Goal: Use online tool/utility: Utilize a website feature to perform a specific function

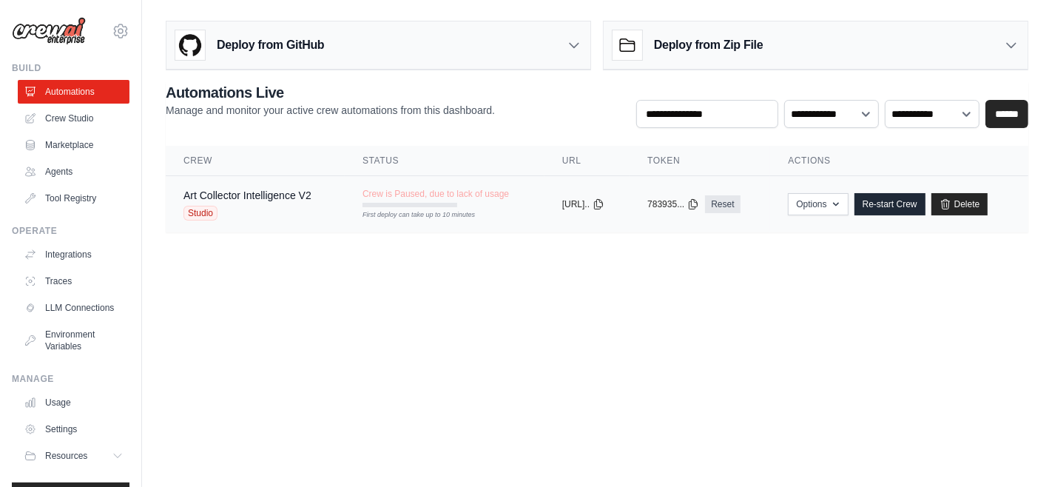
click at [329, 188] on td "Art Collector Intelligence V2 Studio" at bounding box center [255, 204] width 179 height 57
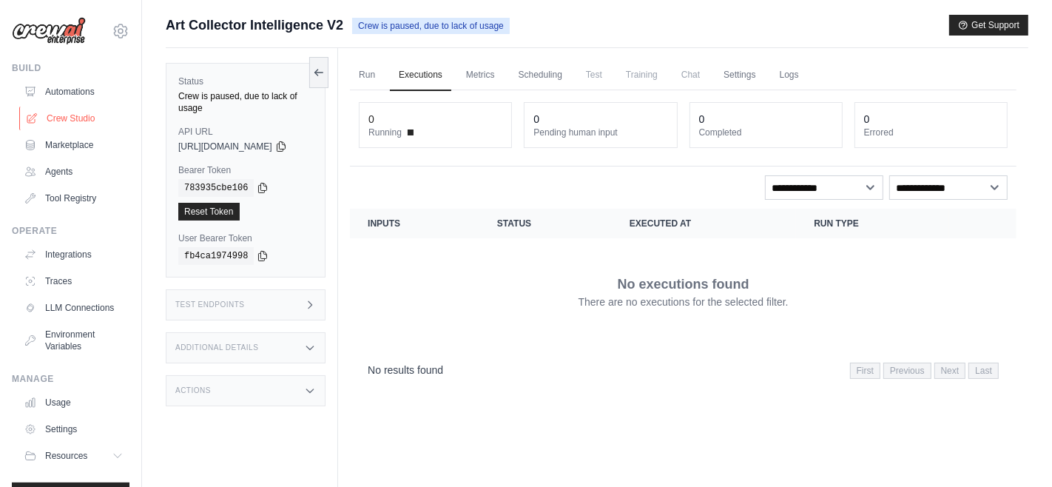
click at [59, 120] on link "Crew Studio" at bounding box center [75, 119] width 112 height 24
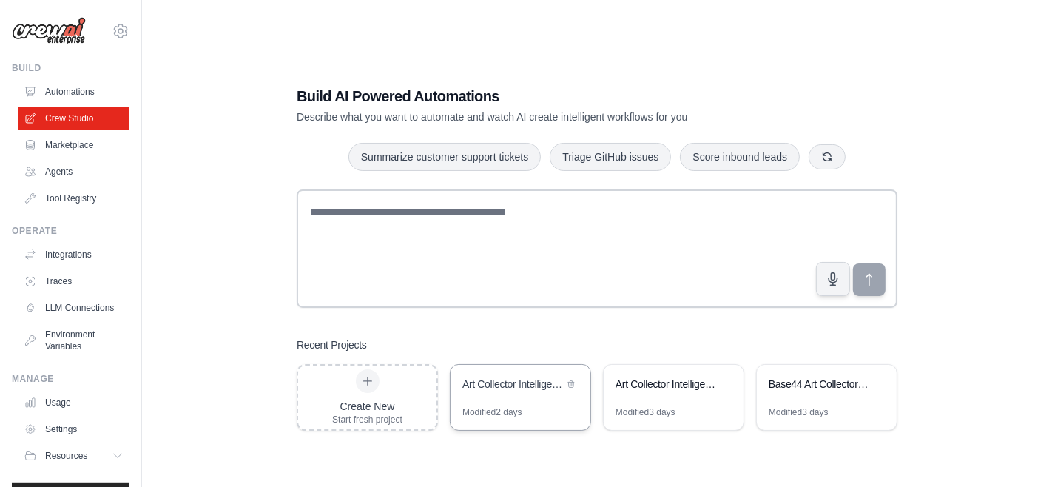
click at [501, 424] on div "Modified 2 days" at bounding box center [521, 418] width 140 height 24
click at [57, 88] on link "Automations" at bounding box center [75, 92] width 112 height 24
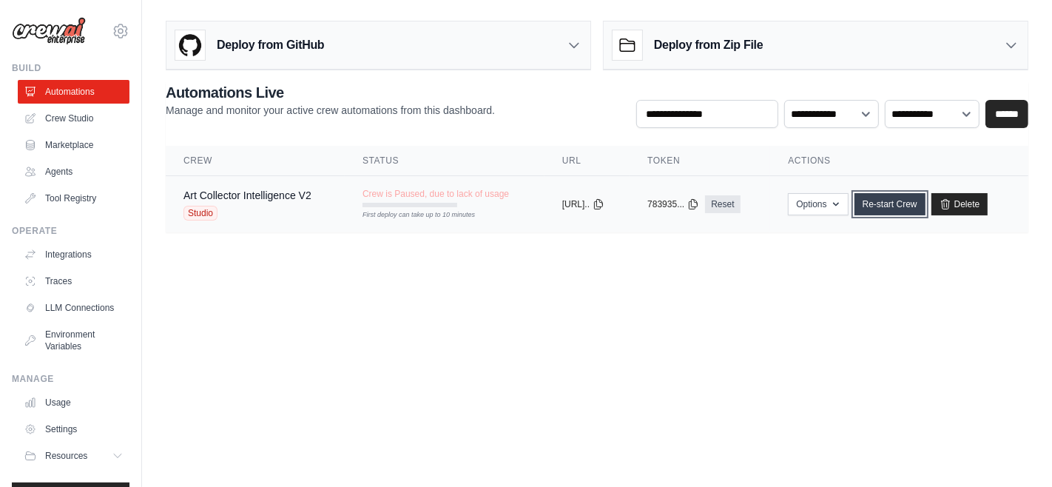
click at [907, 193] on link "Re-start Crew" at bounding box center [890, 204] width 71 height 22
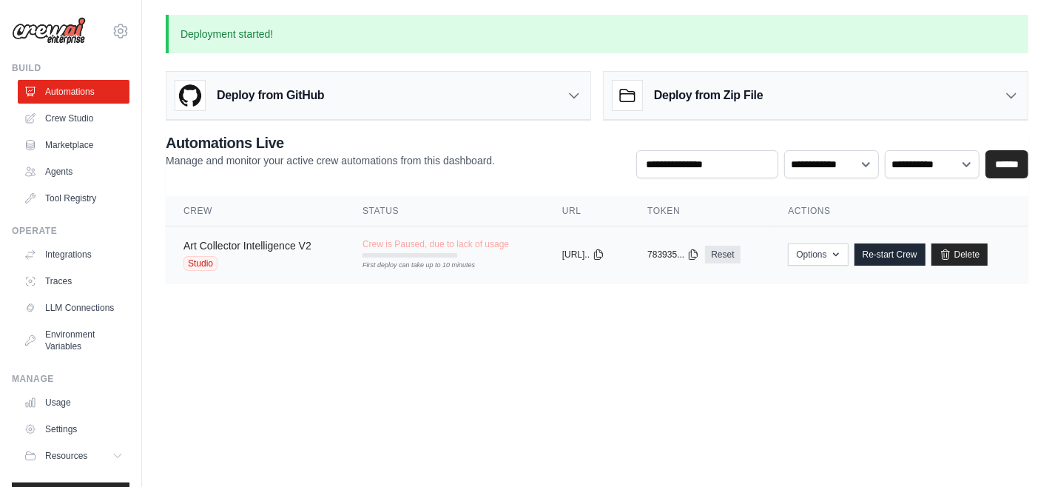
click at [263, 244] on link "Art Collector Intelligence V2" at bounding box center [248, 246] width 128 height 12
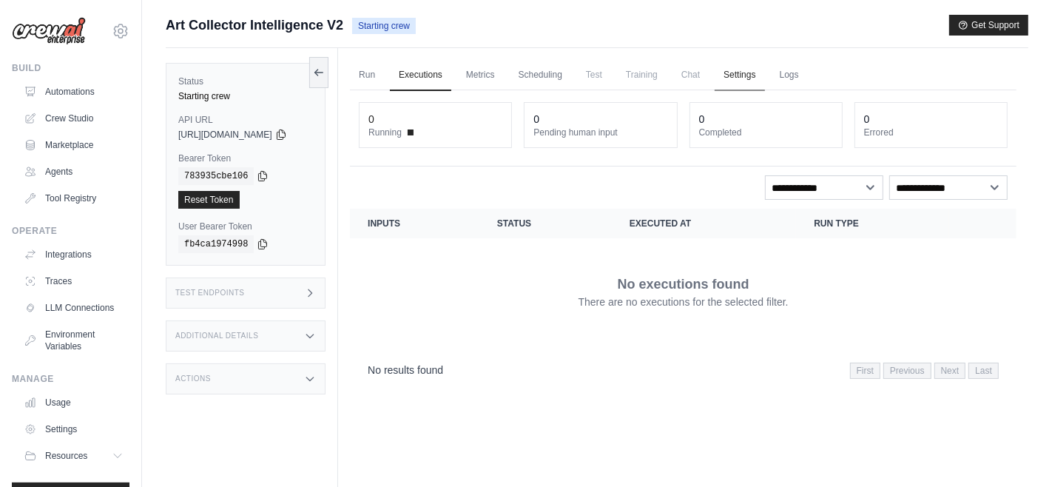
click at [761, 78] on link "Settings" at bounding box center [740, 75] width 50 height 31
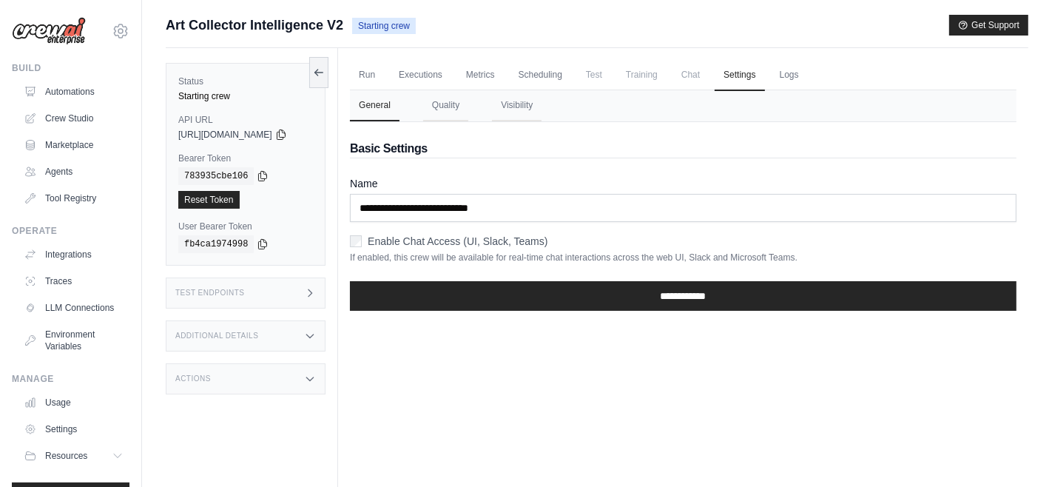
click at [828, 78] on ul "Run Executions Metrics Scheduling Test Training Chat Settings Logs" at bounding box center [683, 75] width 667 height 30
click at [792, 77] on link "Logs" at bounding box center [789, 75] width 37 height 31
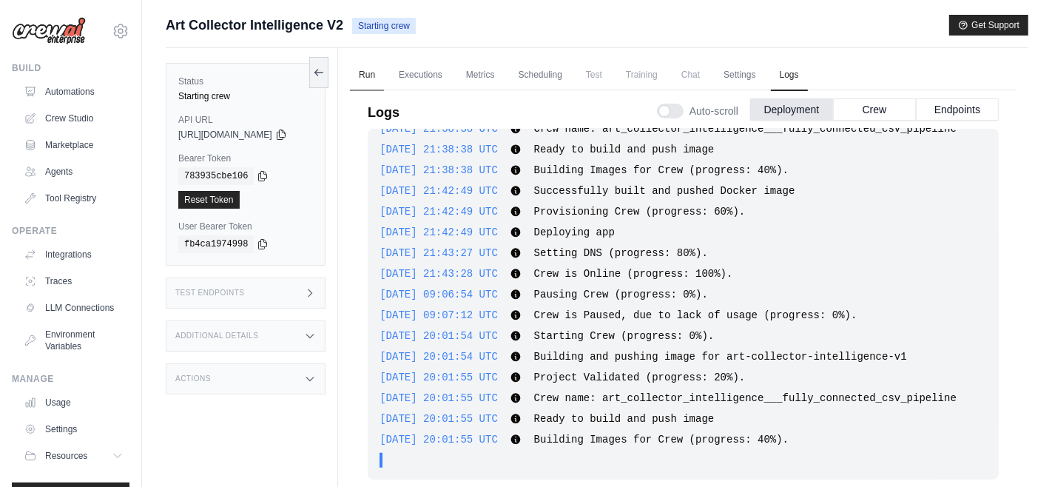
click at [376, 66] on link "Run" at bounding box center [367, 75] width 34 height 31
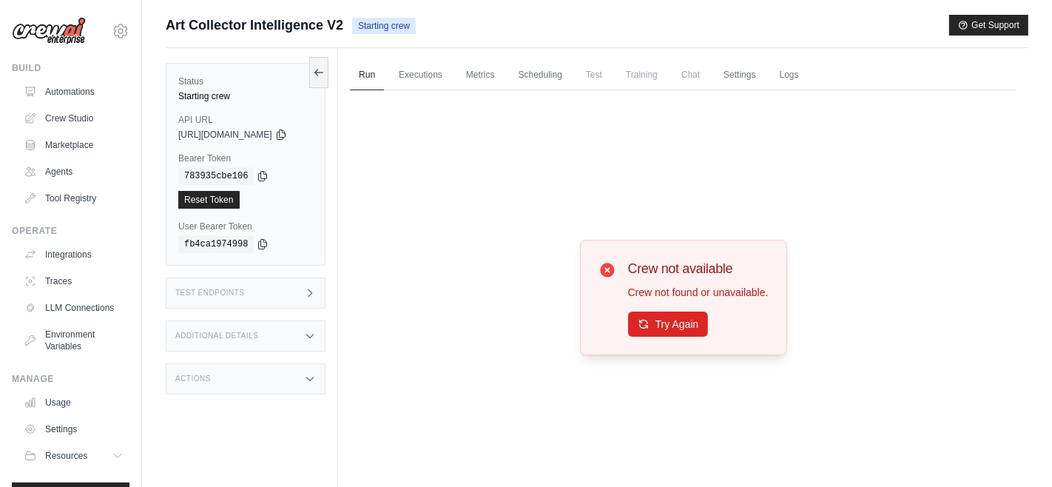
click at [687, 334] on div "Try Again" at bounding box center [698, 324] width 141 height 25
click at [673, 324] on button "Try Again" at bounding box center [668, 323] width 81 height 25
click at [430, 80] on link "Executions" at bounding box center [420, 75] width 61 height 31
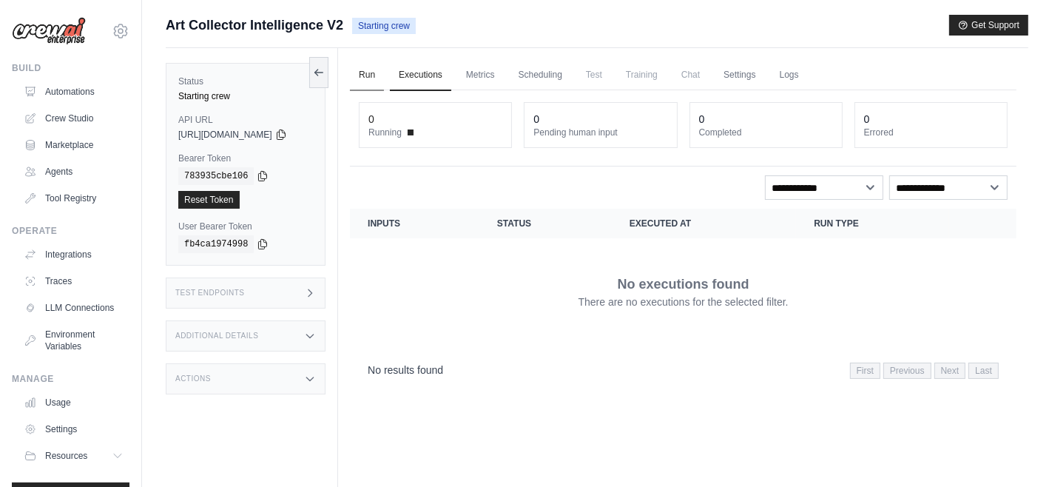
click at [372, 76] on link "Run" at bounding box center [367, 75] width 34 height 31
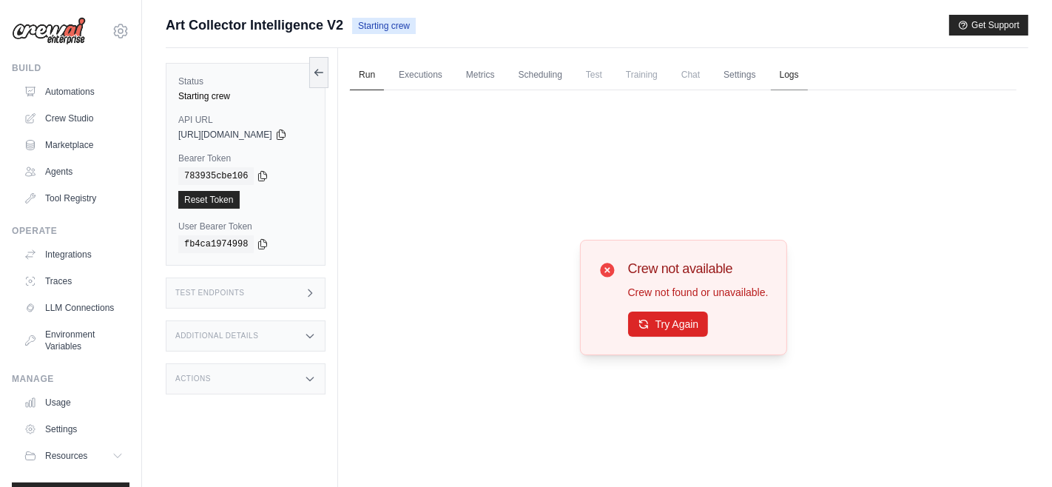
click at [796, 82] on link "Logs" at bounding box center [789, 75] width 37 height 31
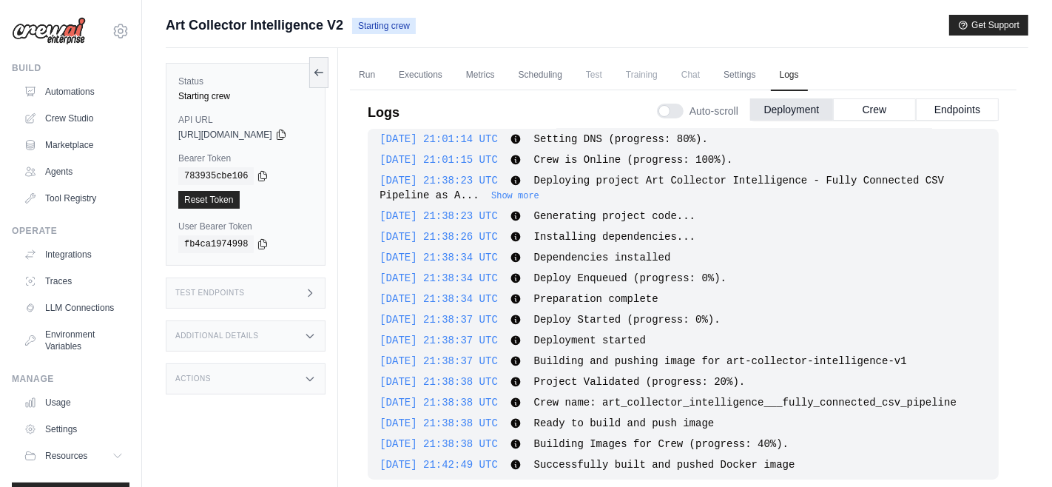
scroll to position [735, 0]
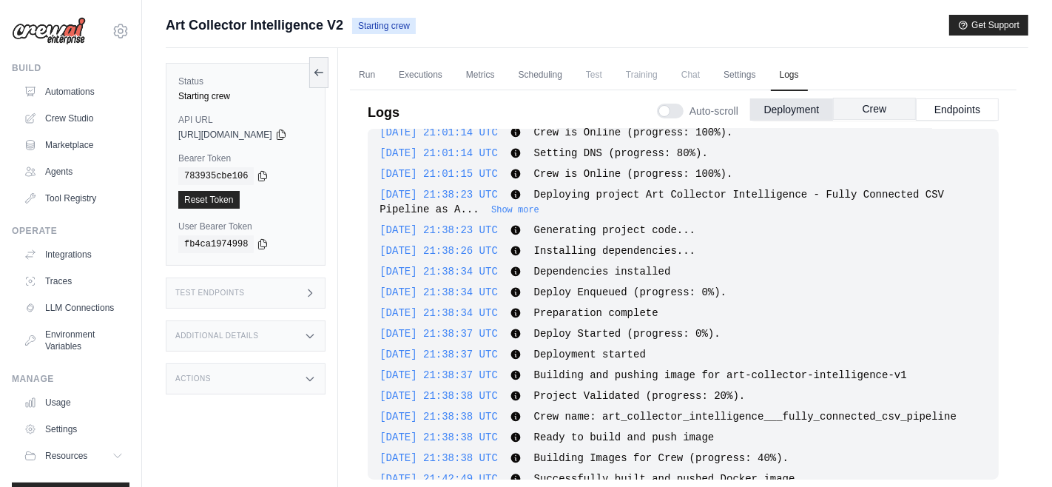
click at [872, 102] on button "Crew" at bounding box center [874, 109] width 83 height 22
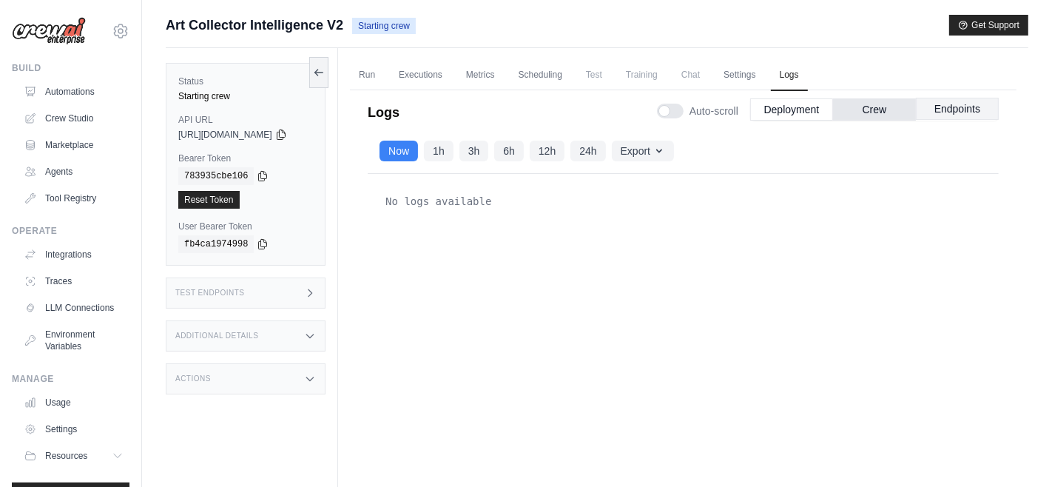
click at [946, 112] on button "Endpoints" at bounding box center [957, 109] width 83 height 22
click at [599, 146] on button "24h" at bounding box center [588, 150] width 35 height 21
click at [408, 154] on button "Now" at bounding box center [399, 150] width 38 height 21
click at [70, 118] on link "Crew Studio" at bounding box center [75, 119] width 112 height 24
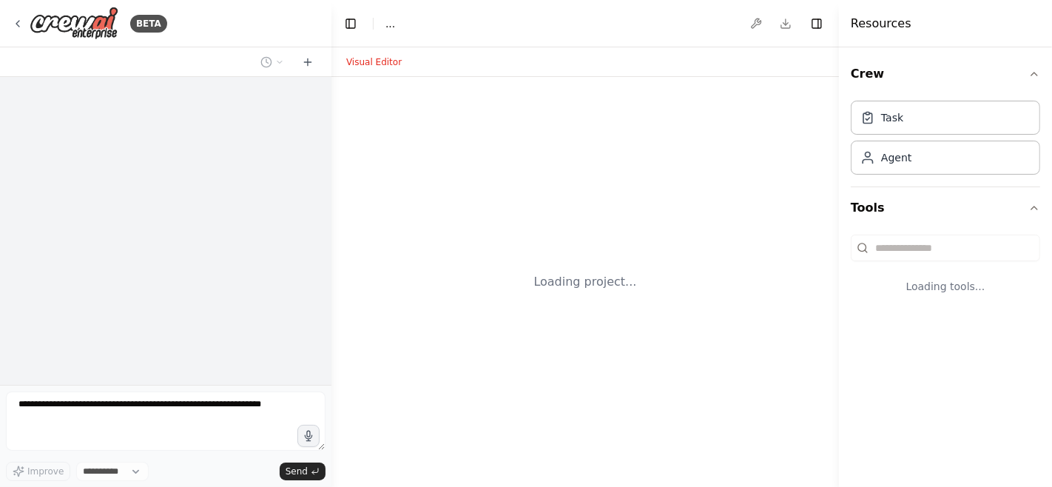
select select "****"
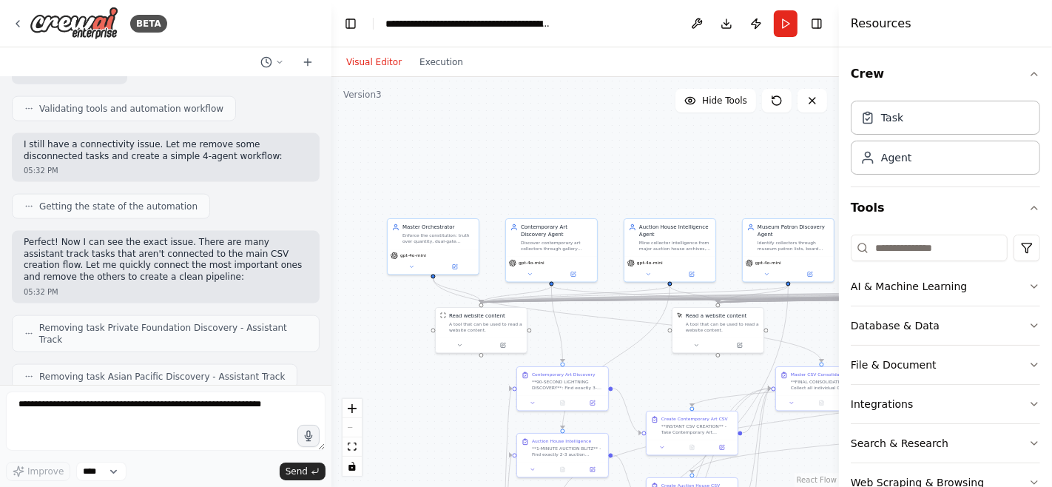
scroll to position [49363, 0]
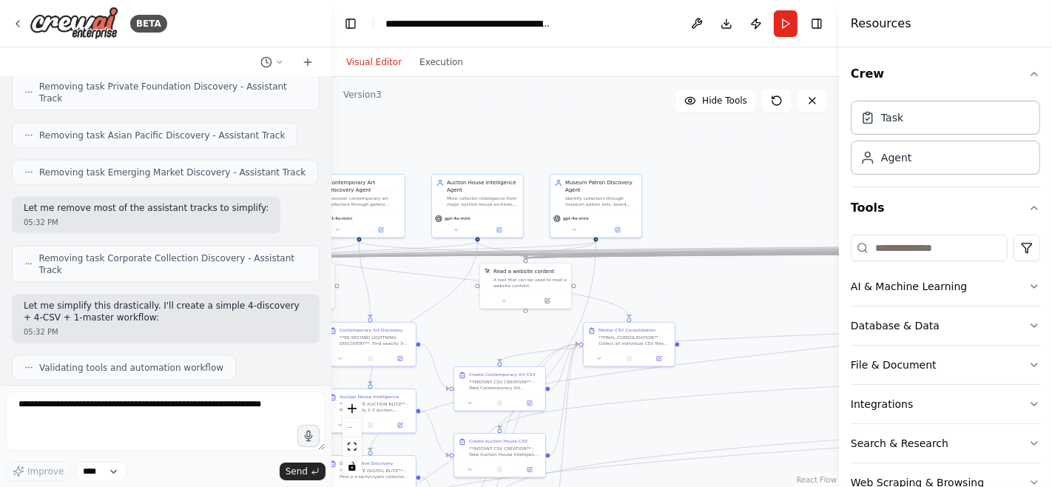
drag, startPoint x: 677, startPoint y: 172, endPoint x: 444, endPoint y: 114, distance: 240.1
click at [444, 114] on div ".deletable-edge-delete-btn { width: 20px; height: 20px; border: 0px solid #ffff…" at bounding box center [585, 282] width 508 height 410
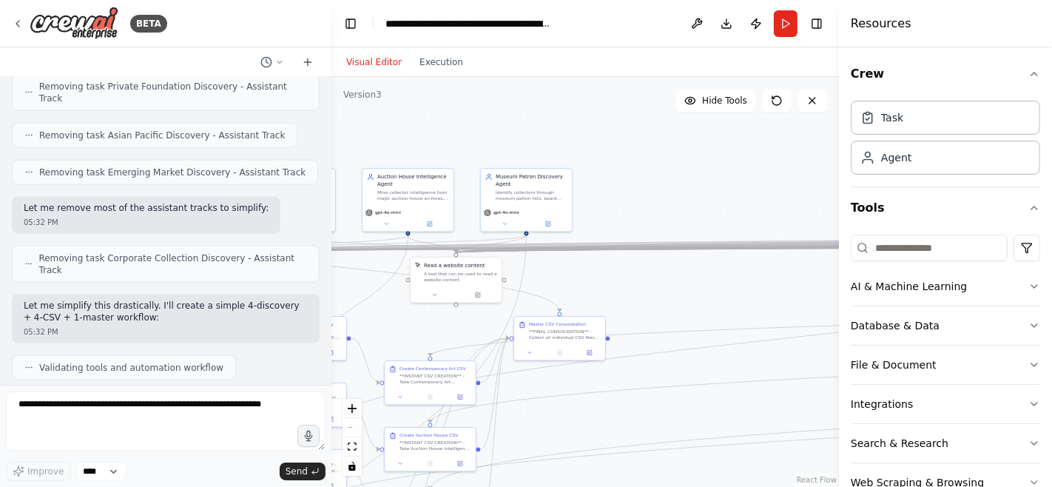
drag, startPoint x: 749, startPoint y: 284, endPoint x: 222, endPoint y: 298, distance: 527.0
click at [222, 298] on div "BETA pyproject.toml (minimal runner) [project] name = "art-collector-intel" ver…" at bounding box center [526, 243] width 1052 height 487
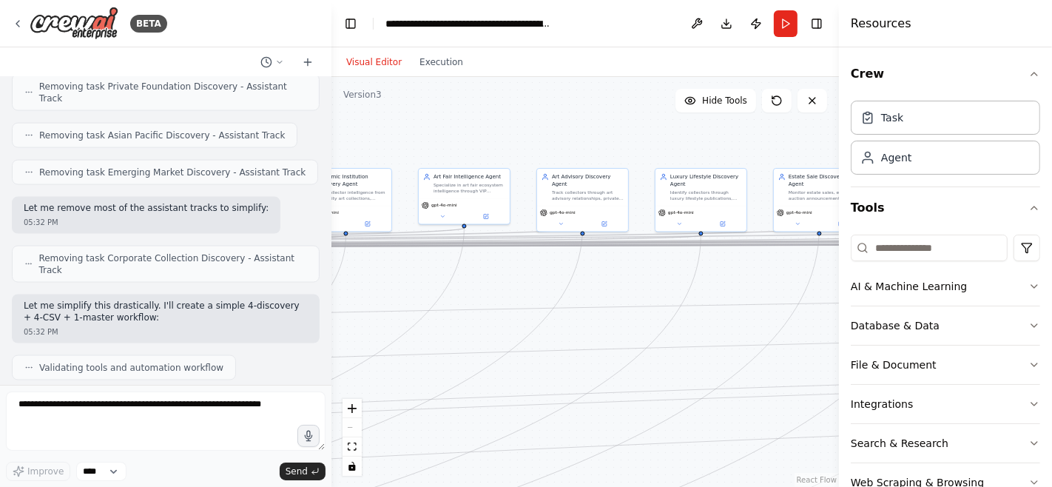
drag, startPoint x: 545, startPoint y: 178, endPoint x: 32, endPoint y: 170, distance: 513.6
click at [32, 170] on div "BETA pyproject.toml (minimal runner) [project] name = "art-collector-intel" ver…" at bounding box center [526, 243] width 1052 height 487
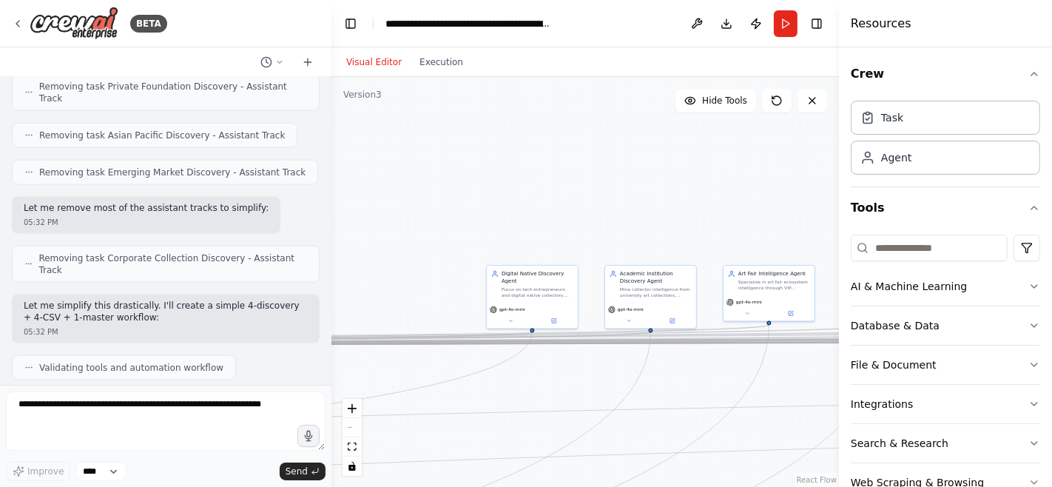
drag, startPoint x: 556, startPoint y: 150, endPoint x: 888, endPoint y: 252, distance: 346.7
click at [888, 252] on div "BETA pyproject.toml (minimal runner) [project] name = "art-collector-intel" ver…" at bounding box center [526, 243] width 1052 height 487
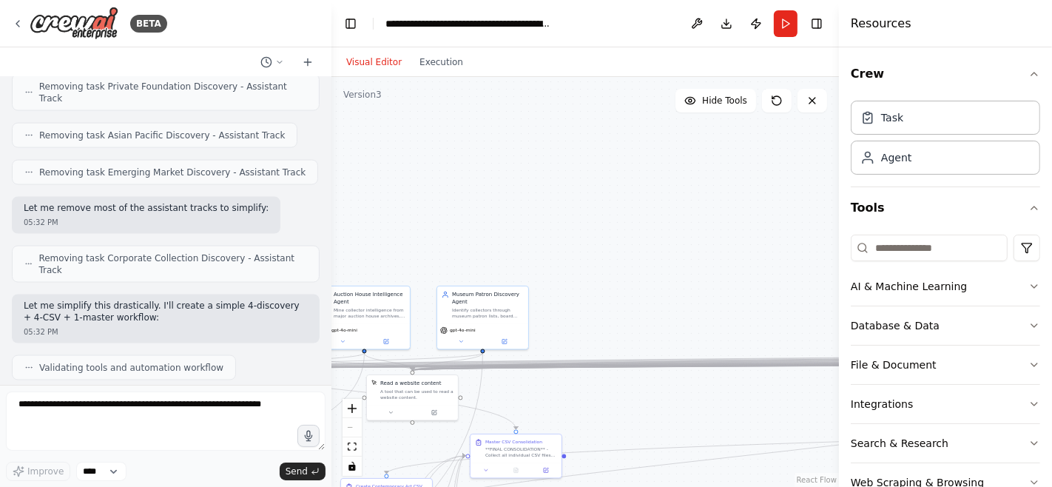
drag, startPoint x: 416, startPoint y: 173, endPoint x: 1052, endPoint y: 191, distance: 636.6
click at [1051, 191] on div "BETA pyproject.toml (minimal runner) [project] name = "art-collector-intel" ver…" at bounding box center [526, 243] width 1052 height 487
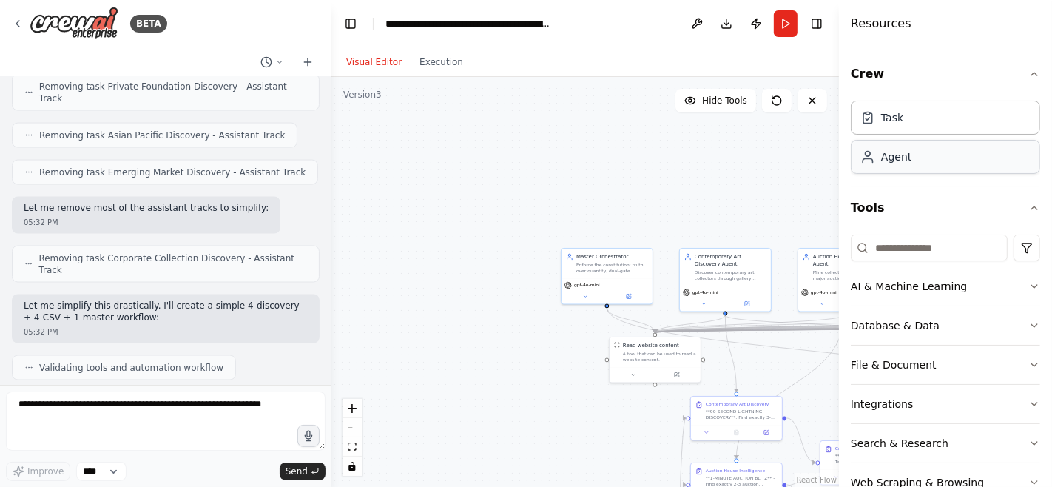
drag, startPoint x: 473, startPoint y: 202, endPoint x: 952, endPoint y: 164, distance: 481.0
click at [952, 164] on div "BETA pyproject.toml (minimal runner) [project] name = "art-collector-intel" ver…" at bounding box center [526, 243] width 1052 height 487
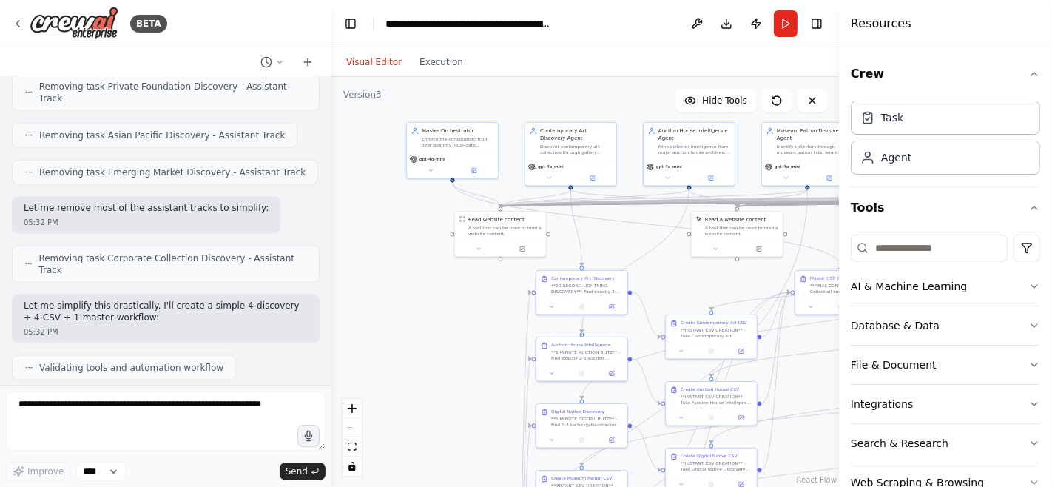
drag, startPoint x: 705, startPoint y: 181, endPoint x: 551, endPoint y: 53, distance: 200.8
click at [551, 53] on div "Visual Editor Execution Version 3 Hide Tools .deletable-edge-delete-btn { width…" at bounding box center [585, 267] width 508 height 440
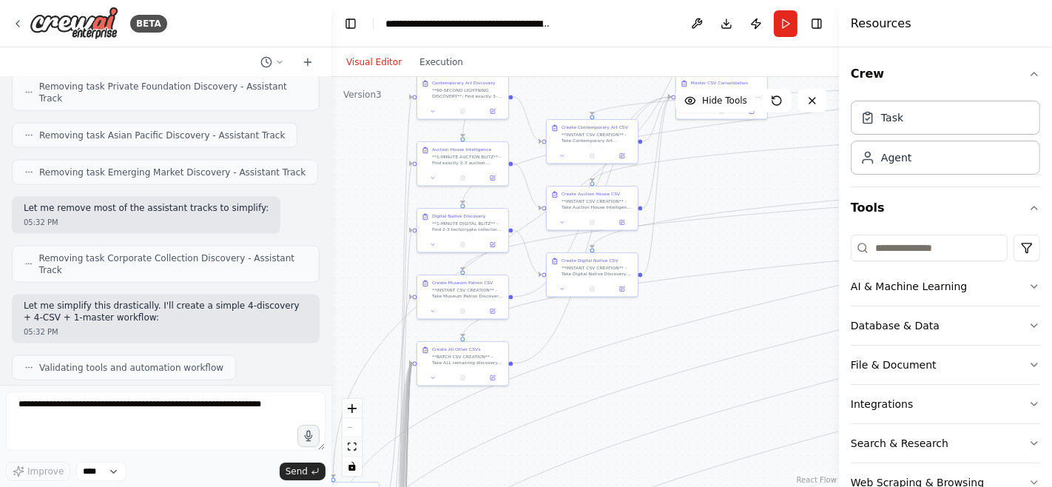
drag, startPoint x: 434, startPoint y: 413, endPoint x: 312, endPoint y: 212, distance: 235.4
click at [312, 212] on div "BETA pyproject.toml (minimal runner) [project] name = "art-collector-intel" ver…" at bounding box center [526, 243] width 1052 height 487
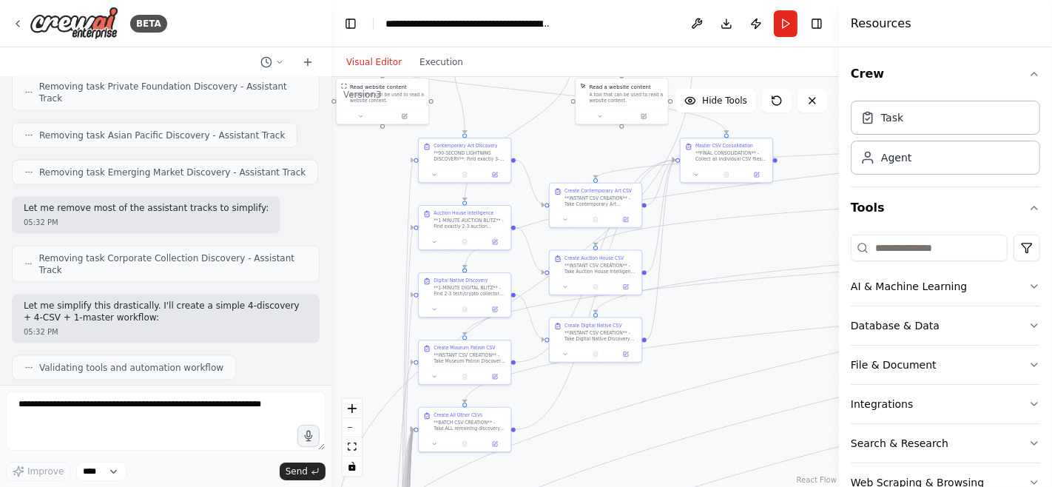
drag, startPoint x: 381, startPoint y: 175, endPoint x: 401, endPoint y: 299, distance: 125.2
click at [401, 299] on div ".deletable-edge-delete-btn { width: 20px; height: 20px; border: 0px solid #ffff…" at bounding box center [585, 282] width 508 height 410
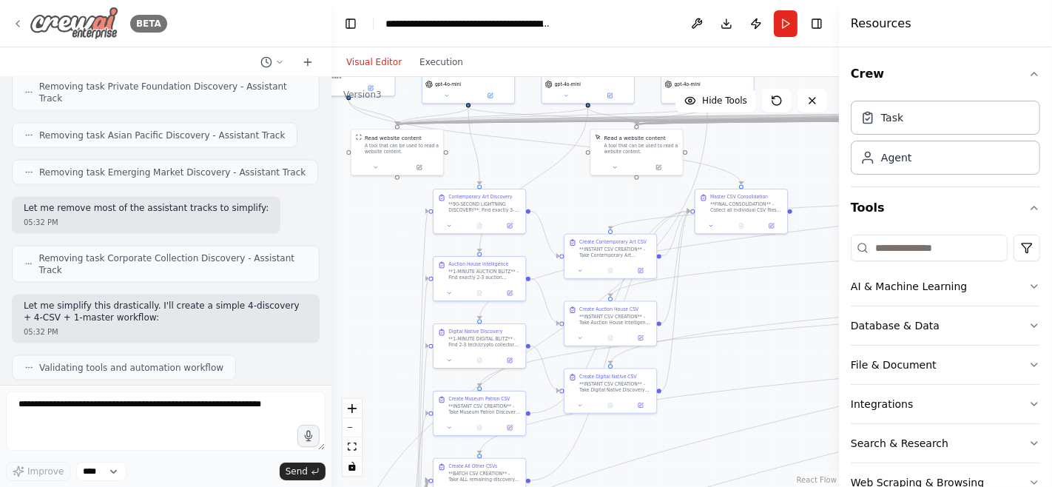
click at [24, 22] on div "BETA" at bounding box center [89, 23] width 155 height 33
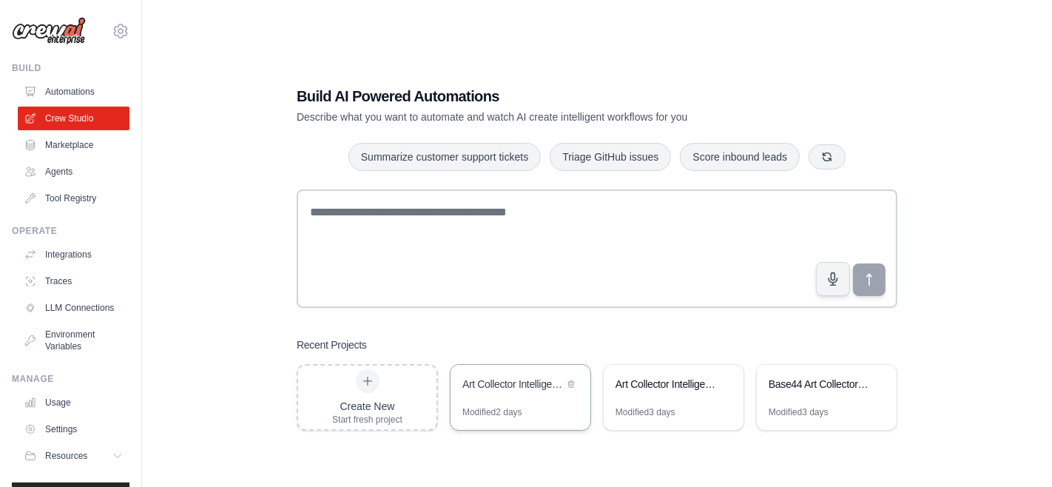
click at [515, 394] on div "Art Collector Intelligence - Fully Connected CSV Pipeline" at bounding box center [521, 385] width 140 height 41
click at [74, 92] on link "Automations" at bounding box center [75, 92] width 112 height 24
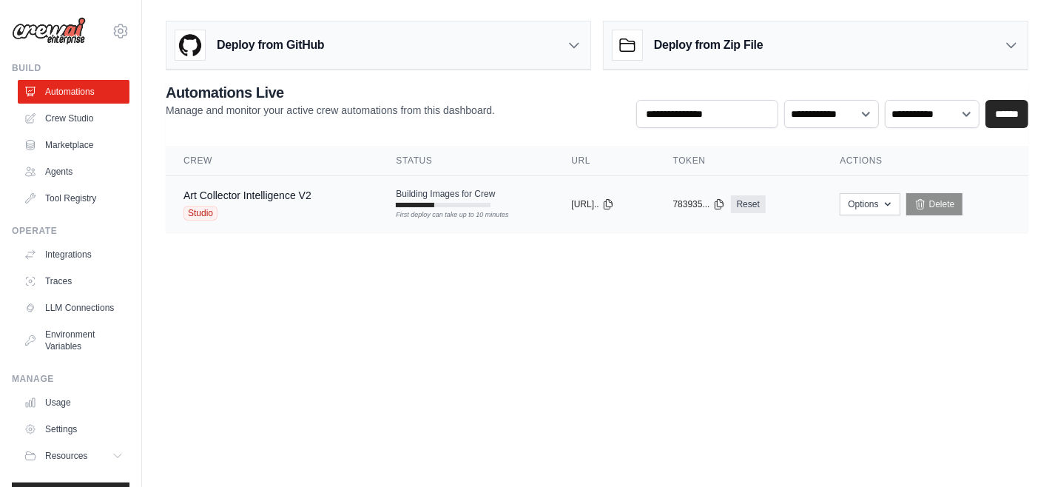
click at [338, 195] on div "Art Collector Intelligence V2 Studio" at bounding box center [272, 204] width 177 height 33
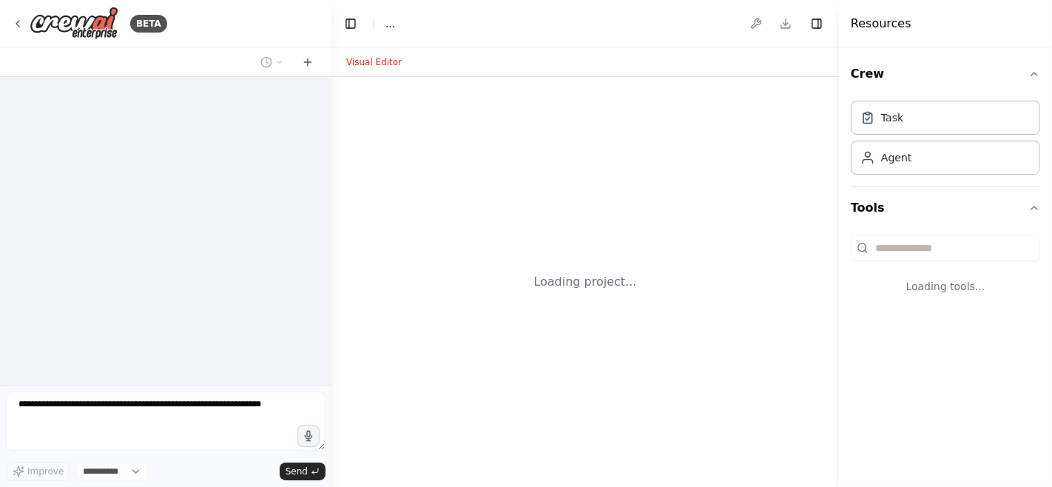
select select "****"
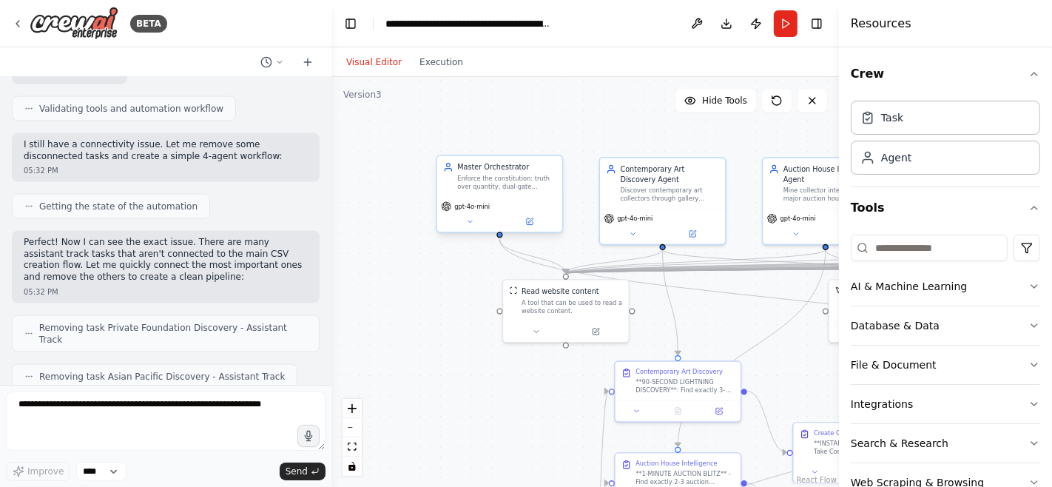
scroll to position [49363, 0]
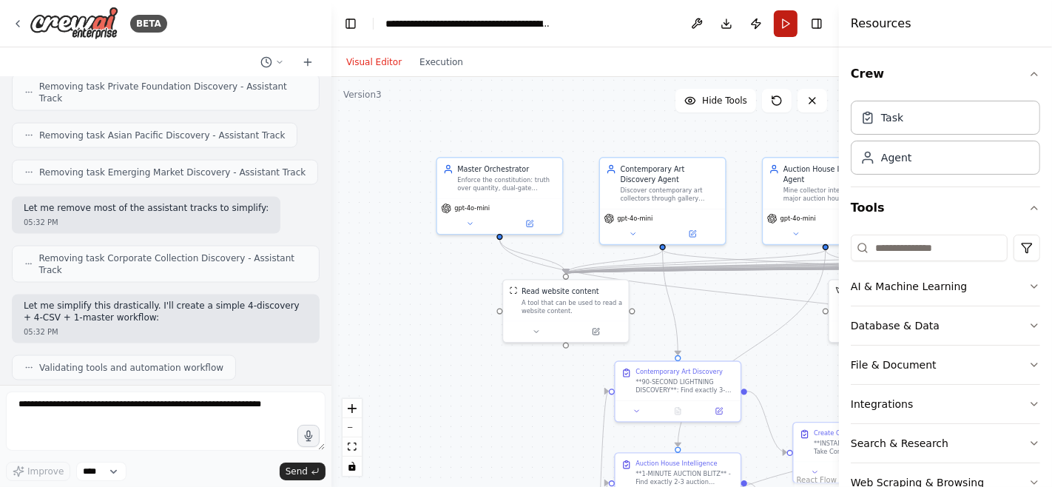
click at [790, 23] on button "Run" at bounding box center [786, 23] width 24 height 27
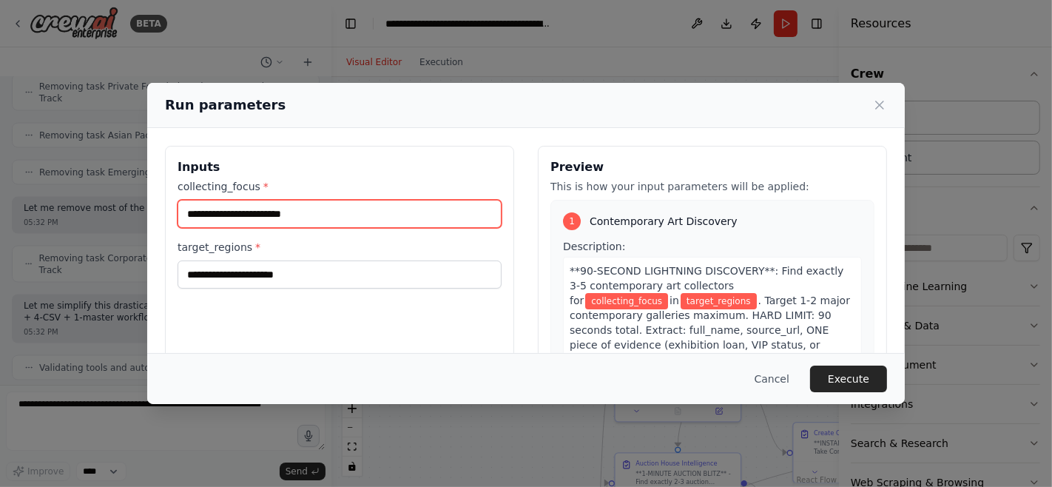
click at [295, 207] on input "collecting_focus *" at bounding box center [340, 214] width 324 height 28
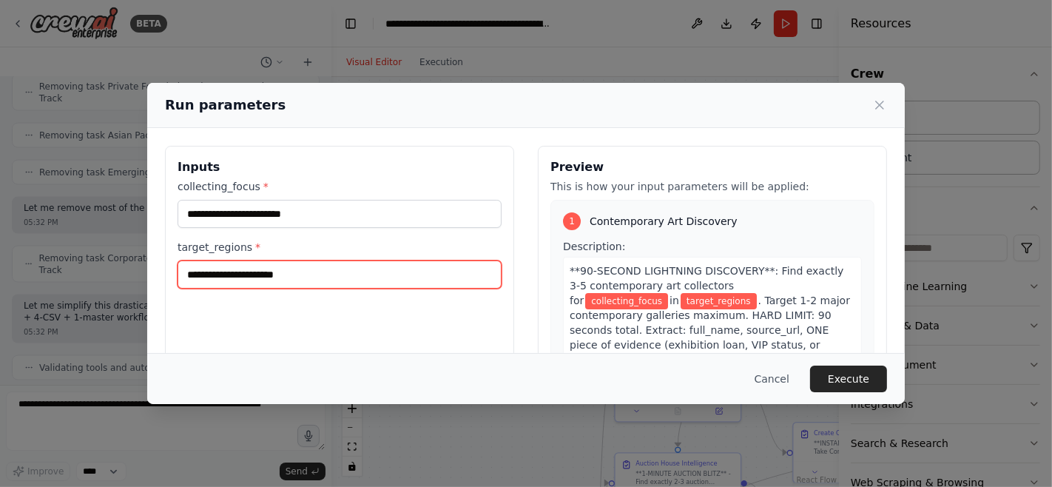
click at [305, 273] on input "target_regions *" at bounding box center [340, 274] width 324 height 28
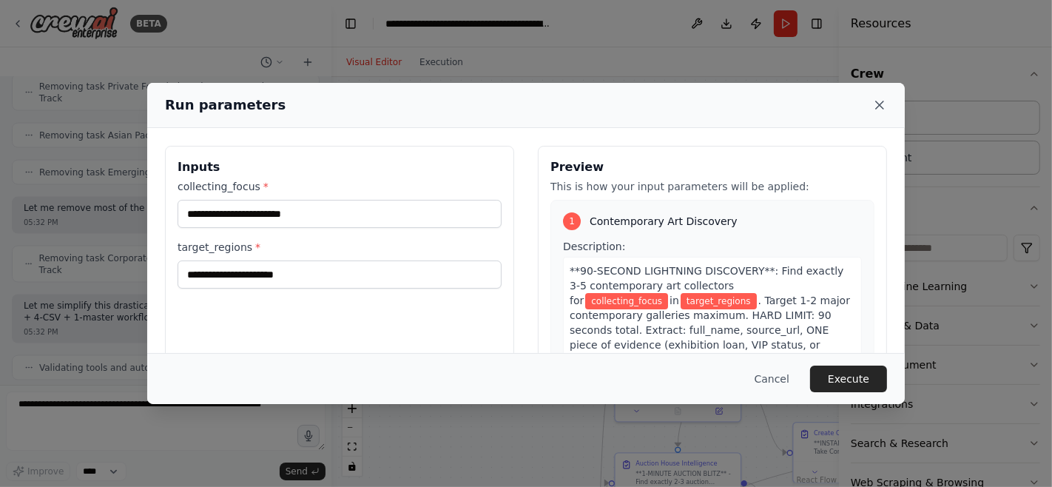
click at [884, 101] on icon at bounding box center [879, 104] width 7 height 7
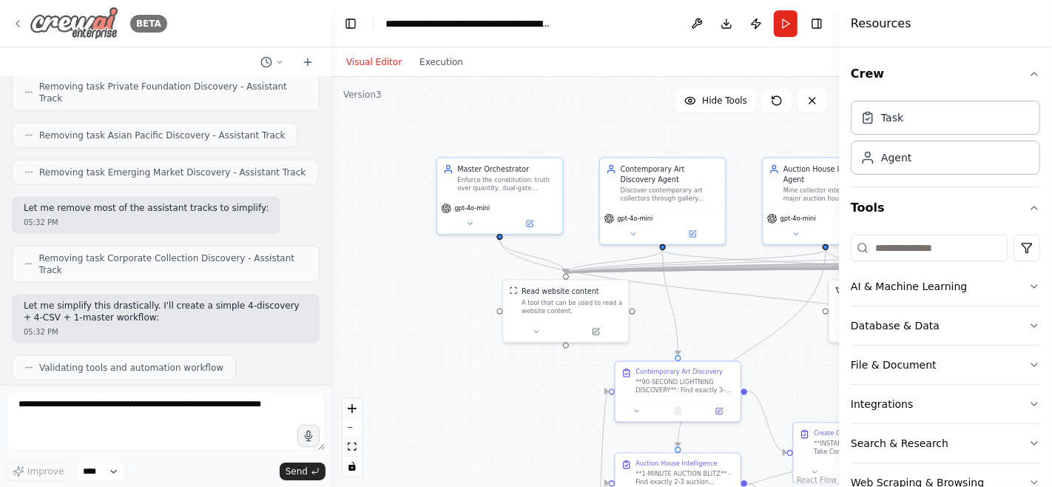
click at [16, 19] on icon at bounding box center [18, 24] width 12 height 12
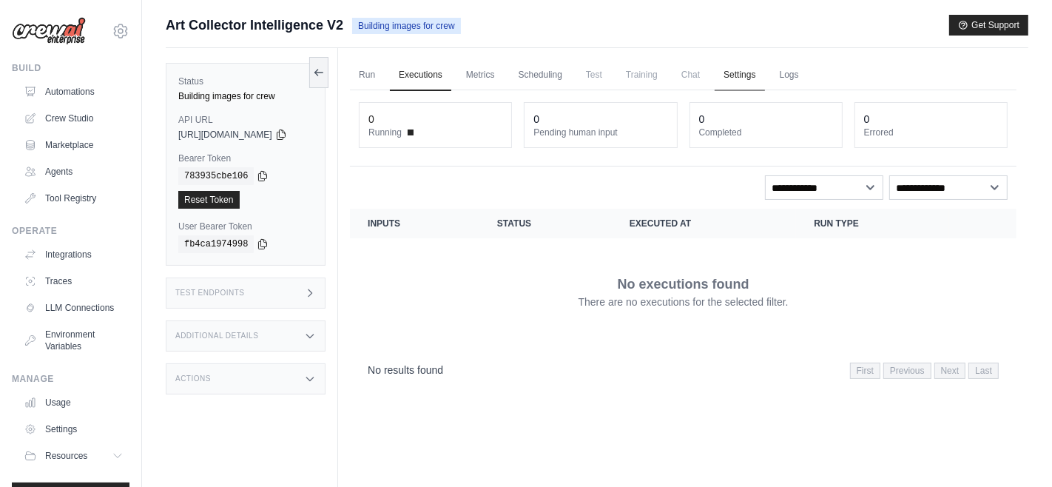
click at [763, 75] on link "Settings" at bounding box center [740, 75] width 50 height 31
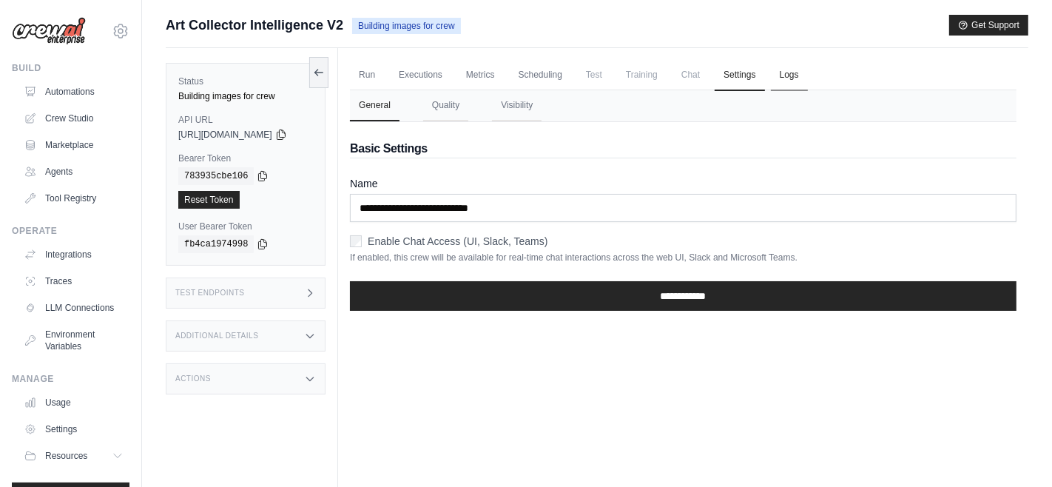
click at [804, 75] on link "Logs" at bounding box center [789, 75] width 37 height 31
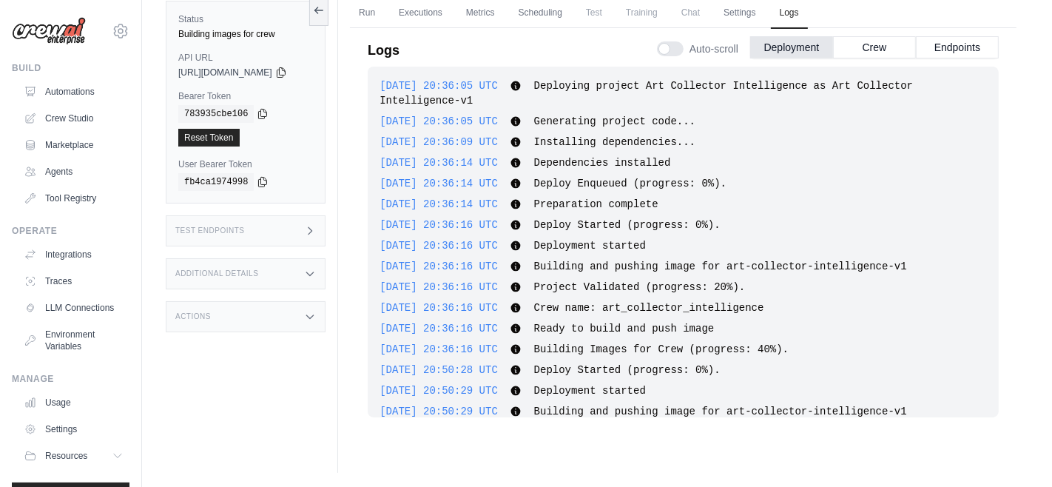
scroll to position [1052, 0]
